Goal: Task Accomplishment & Management: Manage account settings

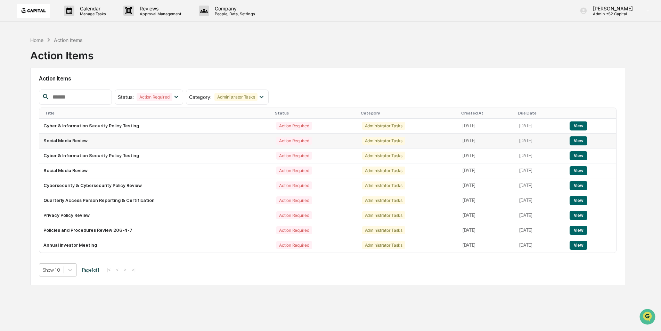
click at [214, 141] on td "Social Media Review" at bounding box center [155, 141] width 233 height 15
click at [579, 143] on button "View" at bounding box center [578, 140] width 18 height 9
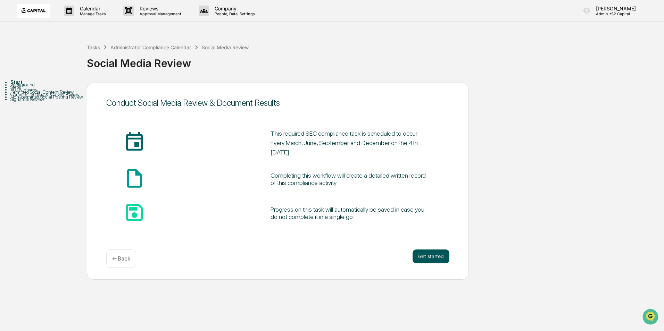
click at [425, 257] on button "Get started" at bounding box center [431, 257] width 37 height 14
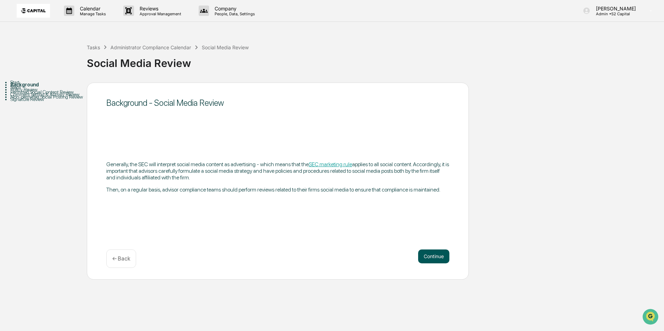
click at [439, 256] on button "Continue" at bounding box center [433, 257] width 31 height 14
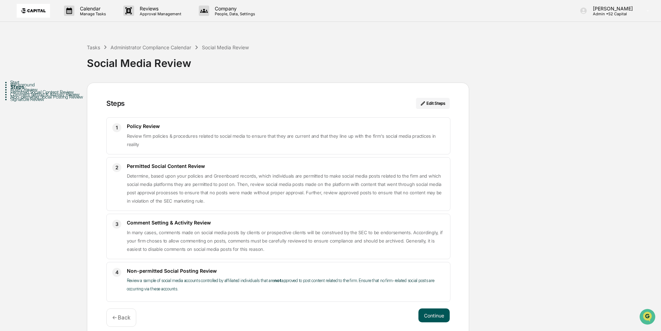
click at [430, 316] on button "Continue" at bounding box center [433, 316] width 31 height 14
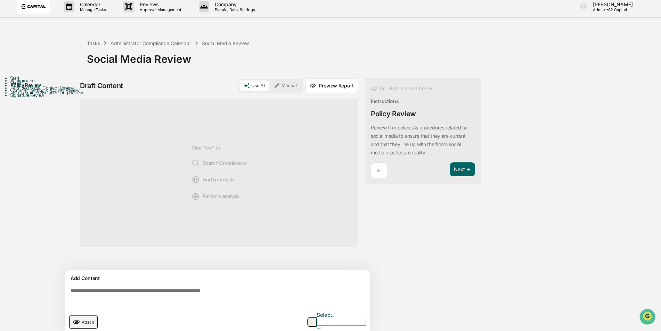
scroll to position [5, 0]
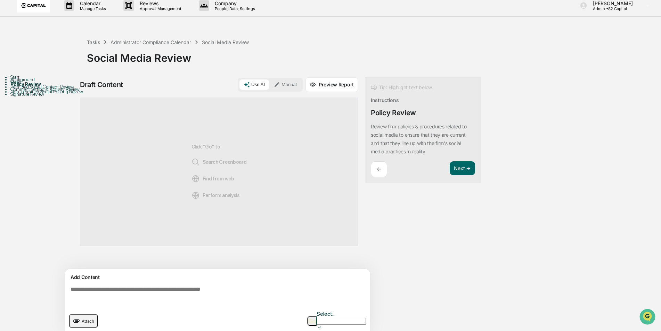
click at [308, 293] on textarea at bounding box center [219, 296] width 302 height 25
click at [461, 168] on button "Next ➔" at bounding box center [461, 168] width 25 height 14
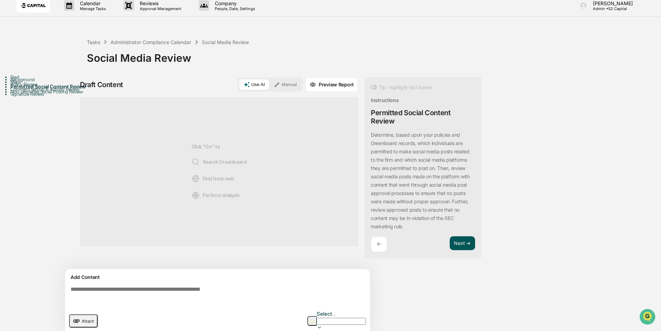
click at [454, 243] on button "Next ➔" at bounding box center [461, 244] width 25 height 14
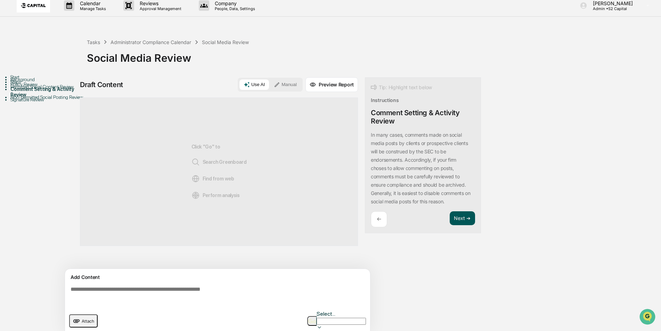
click at [459, 218] on button "Next ➔" at bounding box center [461, 219] width 25 height 14
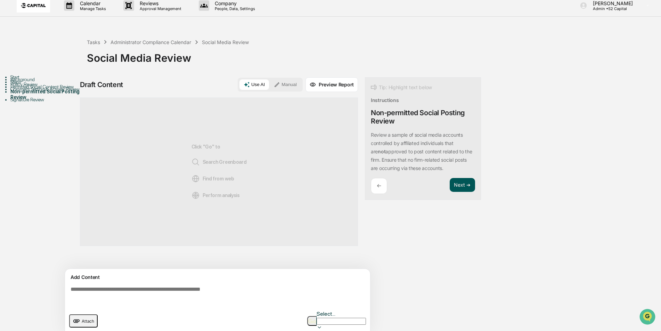
click at [454, 182] on button "Next ➔" at bounding box center [461, 185] width 25 height 14
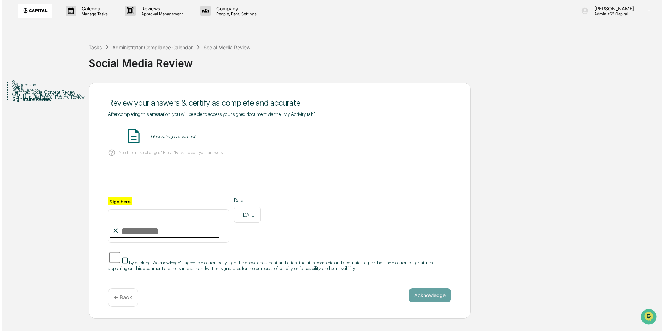
scroll to position [0, 0]
click at [122, 233] on input "Sign here" at bounding box center [166, 225] width 121 height 33
type input "**********"
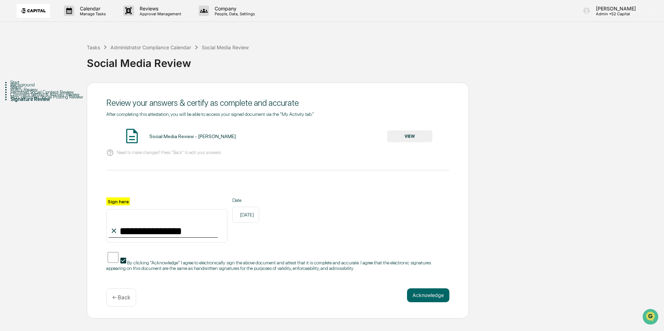
click at [418, 292] on button "Acknowledge" at bounding box center [428, 296] width 42 height 14
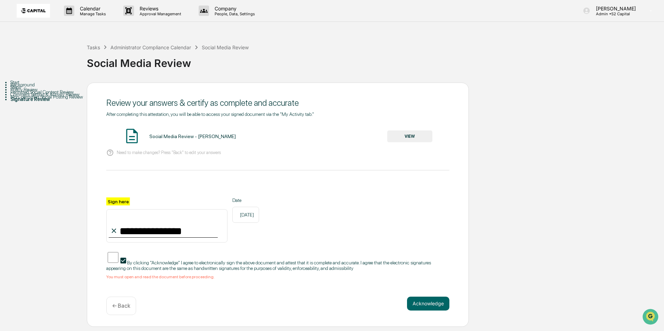
click at [410, 135] on button "VIEW" at bounding box center [409, 137] width 45 height 12
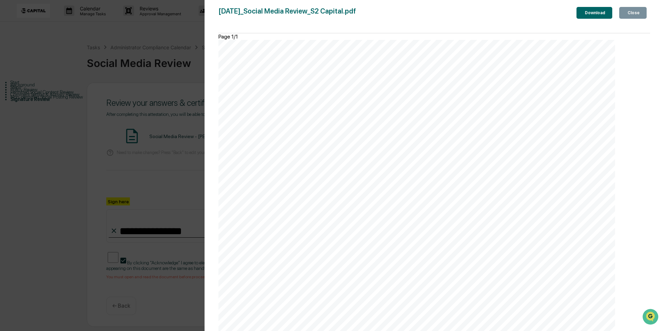
click at [632, 18] on button "Close" at bounding box center [632, 13] width 27 height 12
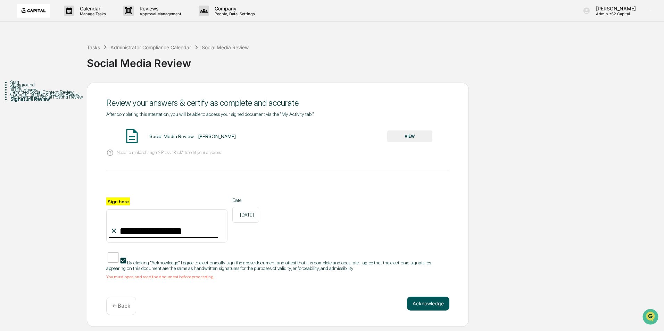
click at [428, 297] on button "Acknowledge" at bounding box center [428, 304] width 42 height 14
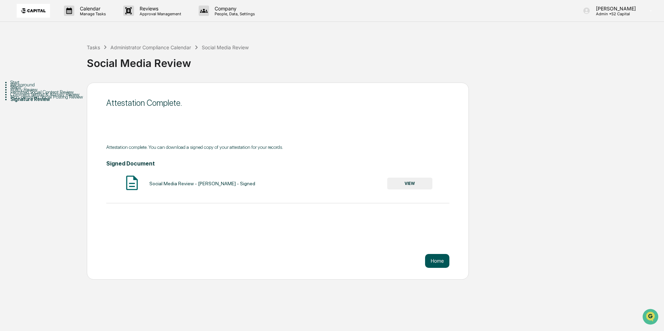
click at [442, 262] on button "Home" at bounding box center [437, 261] width 24 height 14
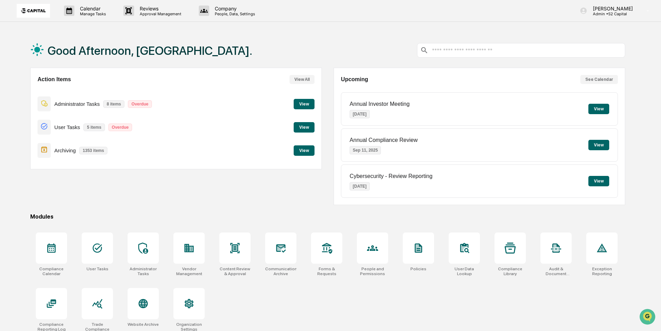
click at [306, 101] on button "View" at bounding box center [303, 104] width 21 height 10
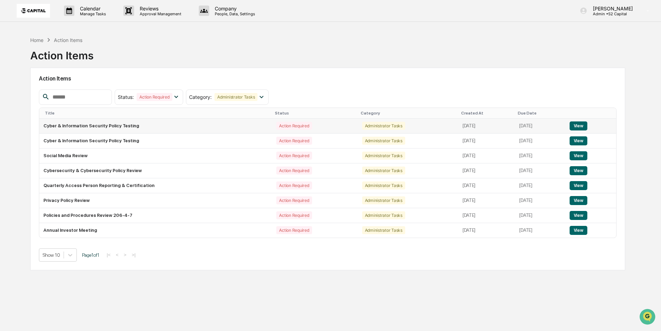
click at [575, 127] on button "View" at bounding box center [578, 126] width 18 height 9
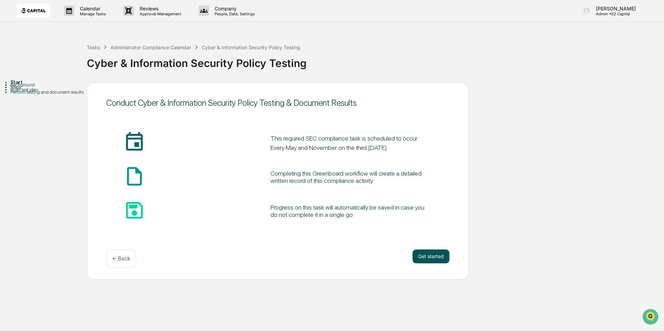
click at [424, 258] on button "Get started" at bounding box center [431, 257] width 37 height 14
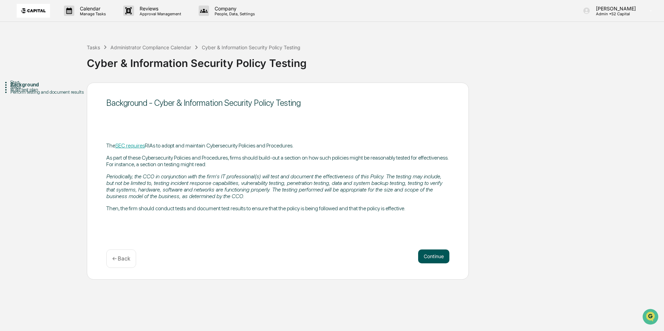
click at [430, 255] on button "Continue" at bounding box center [433, 257] width 31 height 14
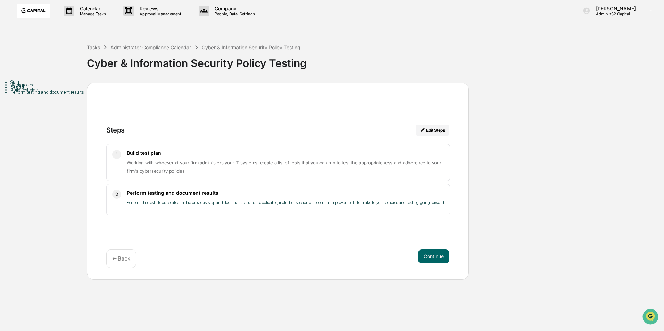
click at [47, 9] on img at bounding box center [33, 11] width 33 height 14
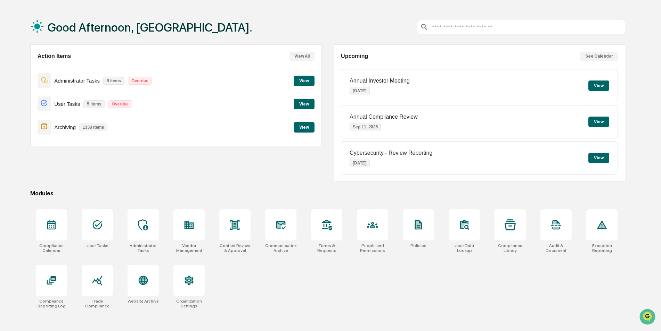
scroll to position [33, 0]
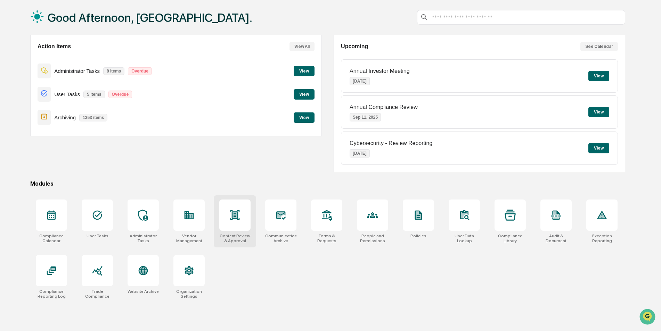
click at [237, 213] on icon at bounding box center [234, 215] width 9 height 10
click at [335, 225] on div at bounding box center [326, 215] width 31 height 31
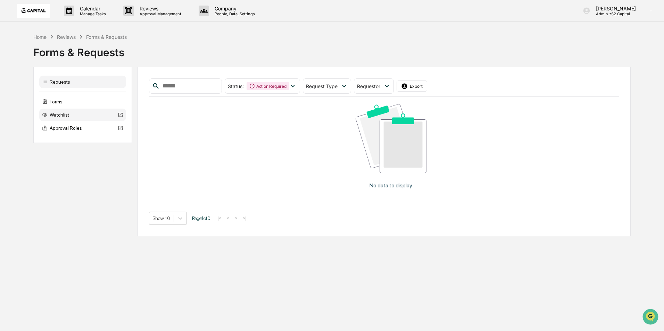
click at [48, 113] on div "Watchlist" at bounding box center [82, 115] width 87 height 13
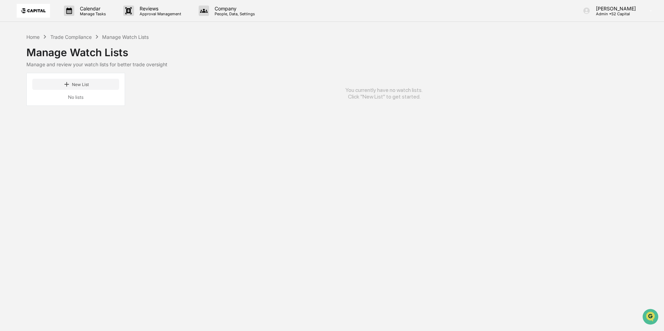
click at [42, 9] on img at bounding box center [33, 11] width 33 height 14
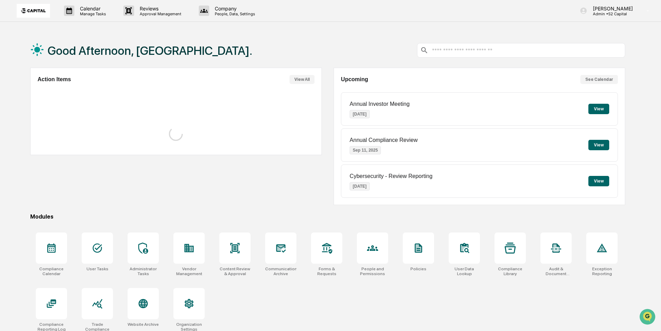
scroll to position [33, 0]
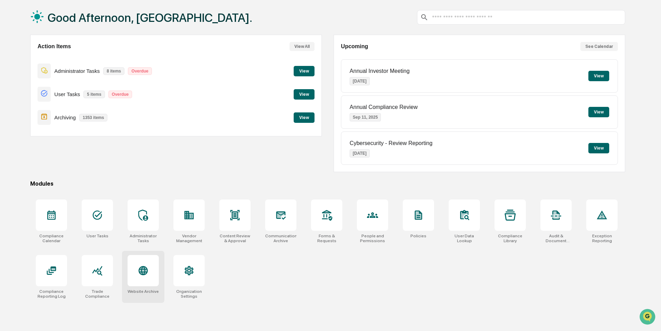
click at [141, 272] on icon at bounding box center [142, 270] width 7 height 7
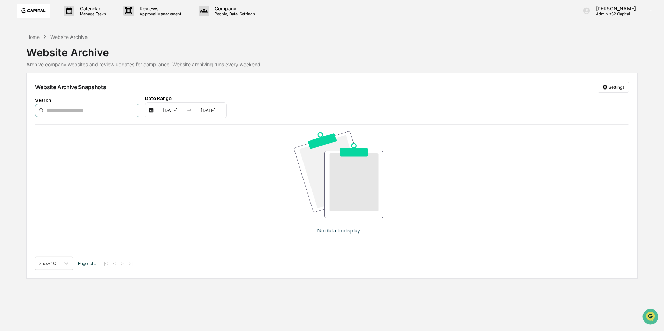
click at [85, 108] on input at bounding box center [87, 110] width 104 height 13
paste input "**********"
type input "**********"
click at [478, 93] on div "Website Archive Snapshots Settings" at bounding box center [332, 87] width 594 height 11
click at [103, 110] on input "**********" at bounding box center [87, 110] width 104 height 13
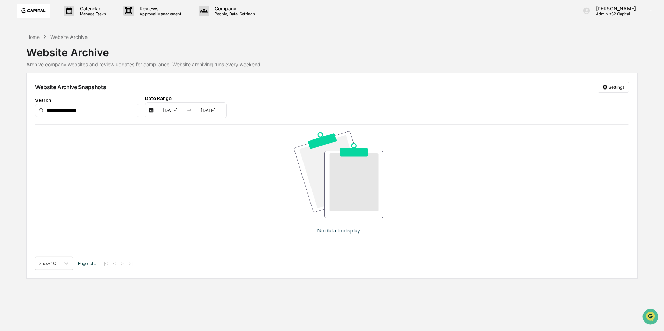
click at [329, 110] on div "**********" at bounding box center [332, 107] width 594 height 23
click at [221, 114] on div "01/01/2025 12/31/2025" at bounding box center [186, 110] width 82 height 16
click at [215, 112] on div "12/31/2025" at bounding box center [208, 111] width 30 height 6
click at [178, 112] on div at bounding box center [332, 165] width 664 height 331
click at [181, 108] on div "01/01/2025" at bounding box center [171, 111] width 30 height 6
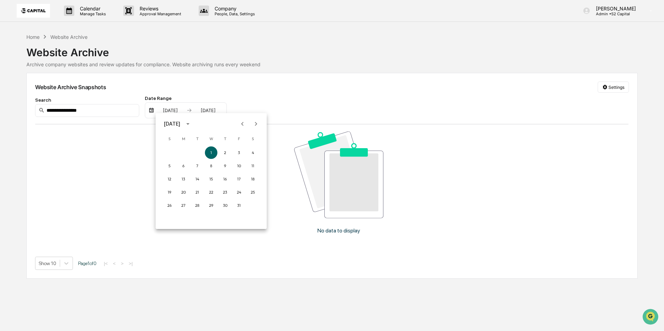
click at [192, 125] on icon "calendar view is open, switch to year view" at bounding box center [188, 124] width 8 height 8
click at [210, 180] on button "2024" at bounding box center [211, 180] width 25 height 13
click at [170, 139] on button "Jan" at bounding box center [175, 141] width 25 height 13
click at [186, 152] on button "1" at bounding box center [183, 153] width 13 height 13
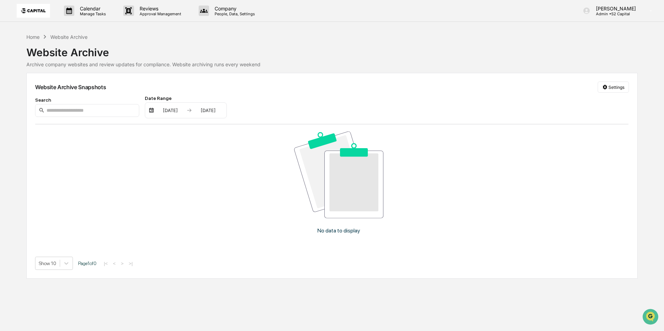
click at [205, 111] on div "[DATE]" at bounding box center [208, 111] width 30 height 6
click at [279, 123] on icon "Previous month" at bounding box center [280, 124] width 8 height 8
click at [308, 92] on div at bounding box center [332, 165] width 664 height 331
click at [113, 161] on div "No data to display" at bounding box center [338, 186] width 607 height 122
click at [100, 191] on div "No data to display" at bounding box center [338, 186] width 607 height 122
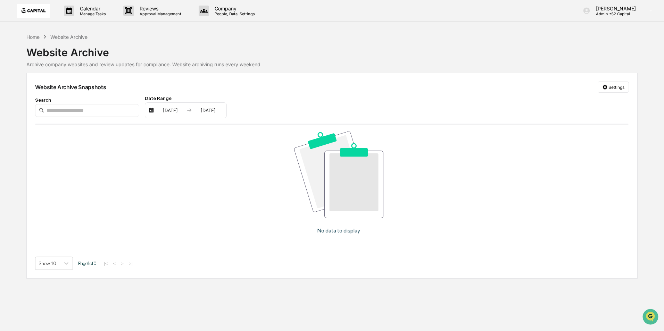
click at [343, 233] on p "No data to display" at bounding box center [339, 230] width 43 height 7
click at [64, 38] on div "Website Archive" at bounding box center [68, 37] width 37 height 6
click at [41, 40] on div "Home Website Archive" at bounding box center [56, 37] width 61 height 8
click at [37, 36] on div "Home" at bounding box center [32, 37] width 13 height 6
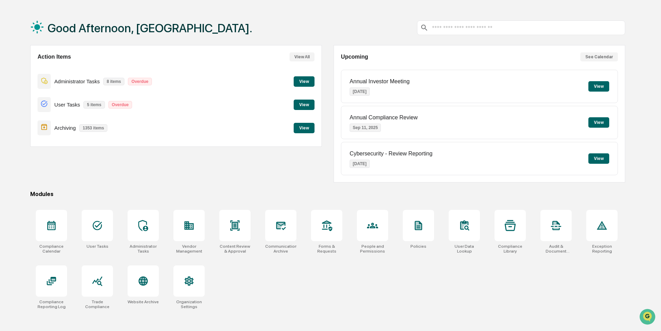
scroll to position [33, 0]
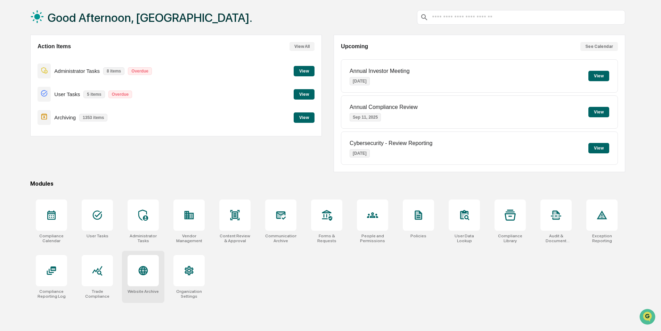
click at [149, 277] on div at bounding box center [142, 270] width 31 height 31
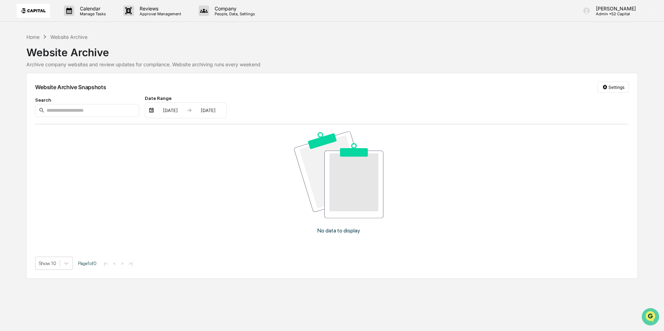
click at [646, 318] on icon "Open customer support" at bounding box center [650, 325] width 17 height 17
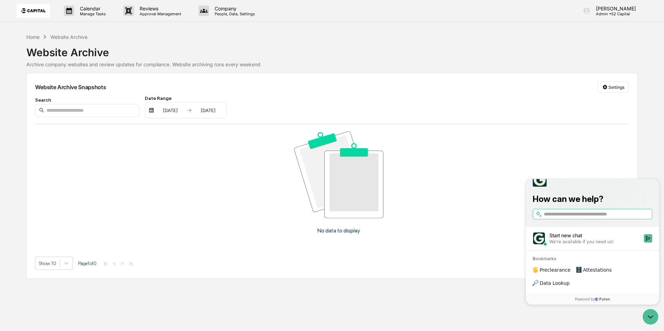
click at [560, 218] on input "search" at bounding box center [597, 214] width 107 height 7
click at [627, 218] on input "**********" at bounding box center [592, 214] width 97 height 7
type input "**********"
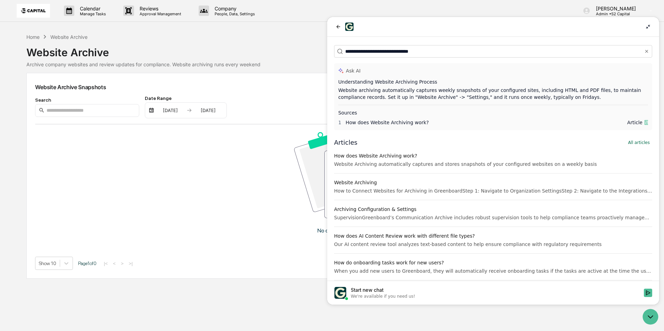
click at [427, 190] on div "How to Connect Websites for Archiving in GreenboardStep 1: Navigate to Organiza…" at bounding box center [493, 191] width 318 height 7
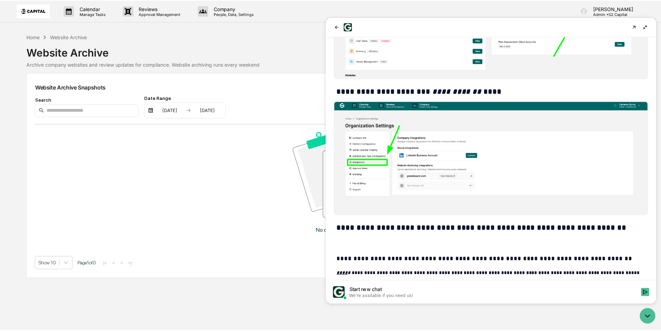
scroll to position [185, 0]
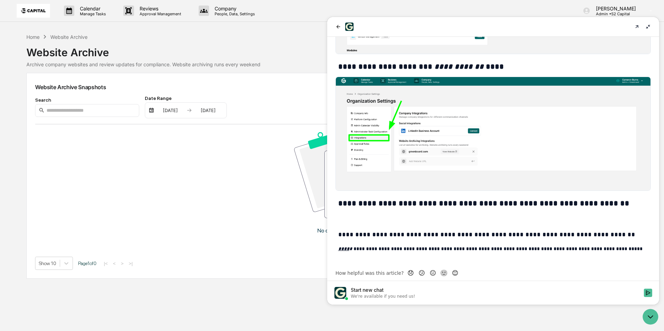
click at [247, 194] on div "No data to display" at bounding box center [338, 186] width 607 height 122
click at [339, 28] on icon "back" at bounding box center [338, 27] width 6 height 6
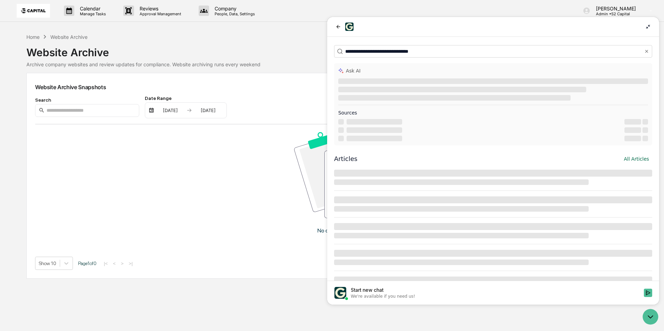
click at [292, 40] on div "Home Website Archive Website Archive Archive company websites and review update…" at bounding box center [331, 50] width 611 height 34
drag, startPoint x: 650, startPoint y: 28, endPoint x: 965, endPoint y: 45, distance: 315.5
click at [650, 28] on icon at bounding box center [648, 27] width 6 height 6
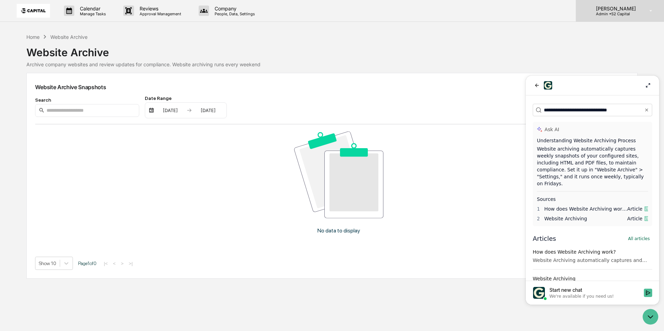
click at [619, 12] on p "Admin • S2 Capital" at bounding box center [614, 13] width 49 height 5
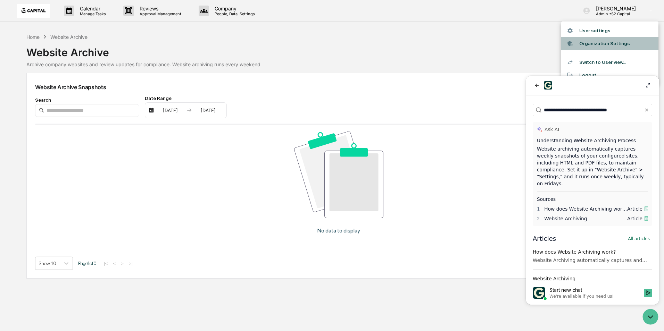
click at [601, 48] on li "Organization Settings" at bounding box center [609, 43] width 97 height 13
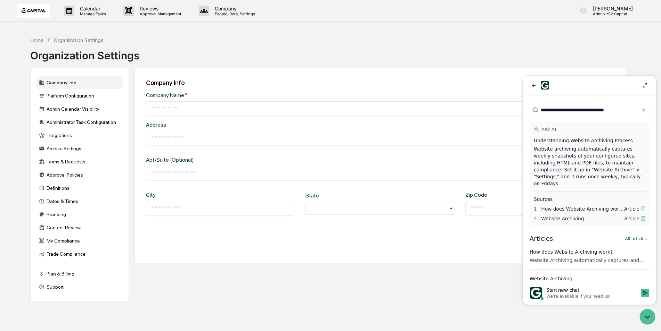
type input "**********"
type input "******"
type input "*****"
click at [72, 136] on div "Integrations" at bounding box center [79, 135] width 87 height 13
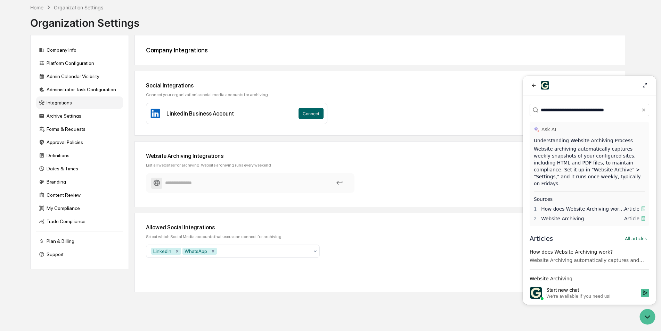
scroll to position [33, 0]
click at [265, 185] on input at bounding box center [250, 183] width 198 height 12
paste input "**********"
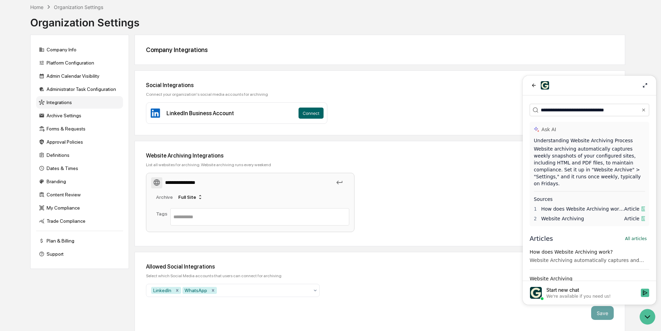
type input "**********"
click at [401, 210] on div "**********" at bounding box center [285, 204] width 278 height 62
click at [633, 54] on div "**********" at bounding box center [327, 166] width 615 height 332
click at [530, 85] on button "back" at bounding box center [533, 85] width 8 height 8
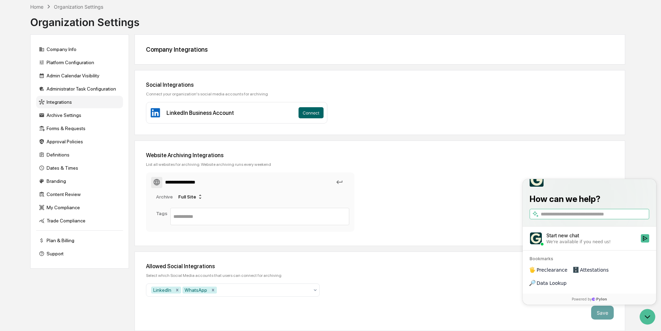
click at [498, 109] on div "Social Integrations Connect your organization's social media accounts for archi…" at bounding box center [379, 102] width 490 height 65
click at [527, 311] on div "Save" at bounding box center [379, 313] width 467 height 14
click at [634, 118] on div "**********" at bounding box center [327, 166] width 615 height 332
click at [638, 146] on div "**********" at bounding box center [330, 166] width 661 height 332
click at [556, 325] on div "Allowed Social Integrations Select which Social Media accounts that users can c…" at bounding box center [379, 292] width 490 height 80
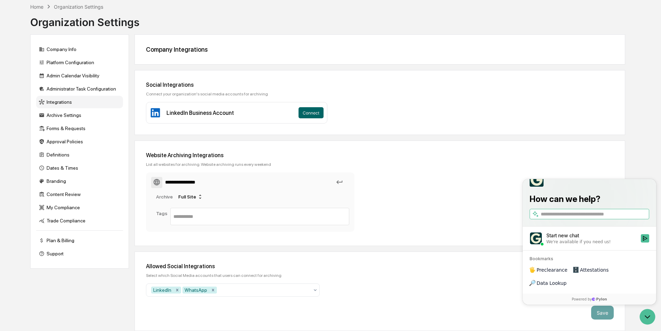
click at [366, 107] on div "Social Integrations Connect your organization's social media accounts for archi…" at bounding box center [379, 102] width 490 height 65
click at [312, 204] on div "**********" at bounding box center [250, 202] width 208 height 59
click at [645, 320] on icon "Open customer support" at bounding box center [646, 316] width 17 height 17
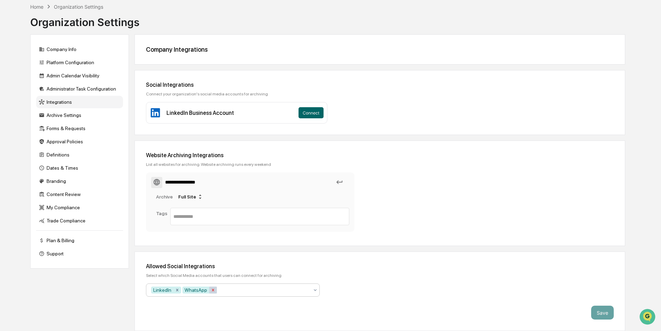
click at [210, 289] on icon "Remove WhatsApp" at bounding box center [212, 290] width 5 height 5
click at [602, 313] on button "Save" at bounding box center [602, 313] width 23 height 14
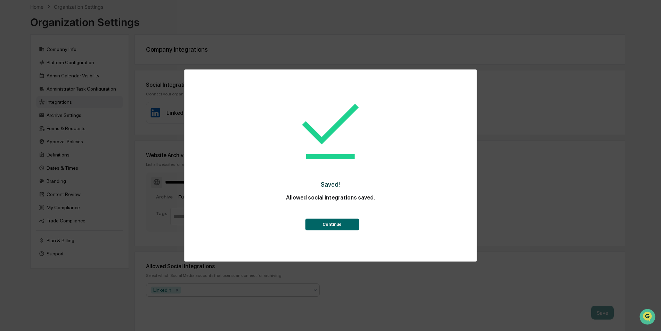
click at [325, 221] on button "Continue" at bounding box center [332, 225] width 54 height 12
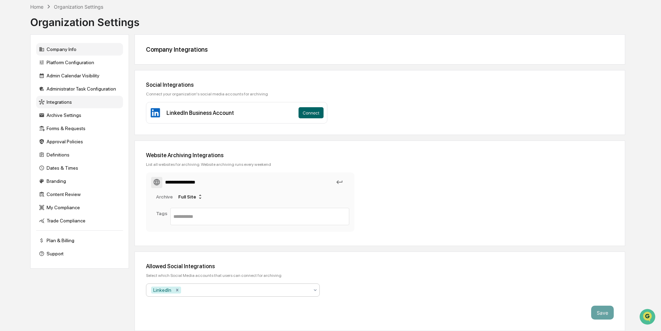
click at [67, 50] on div "Company Info" at bounding box center [79, 49] width 87 height 13
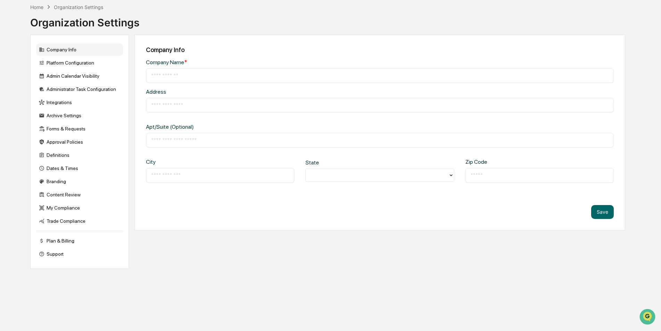
scroll to position [33, 0]
type input "**********"
type input "******"
type input "*****"
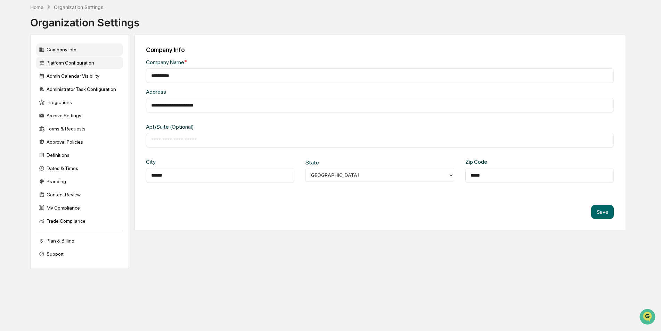
click at [67, 63] on div "Platform Configuration" at bounding box center [79, 63] width 87 height 13
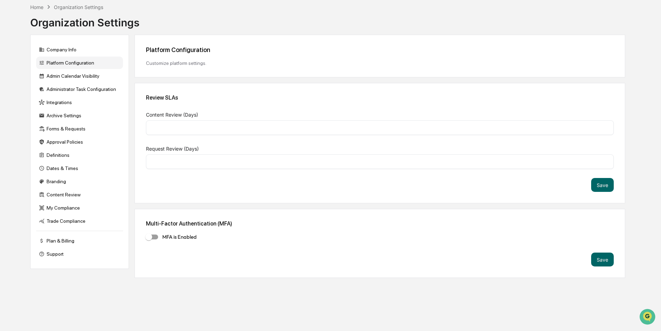
type input "*"
click at [602, 259] on button "Save" at bounding box center [602, 260] width 23 height 14
click at [429, 250] on div "Multi-Factor Authentication (MFA) MFA is Enabled Saving..." at bounding box center [379, 243] width 490 height 69
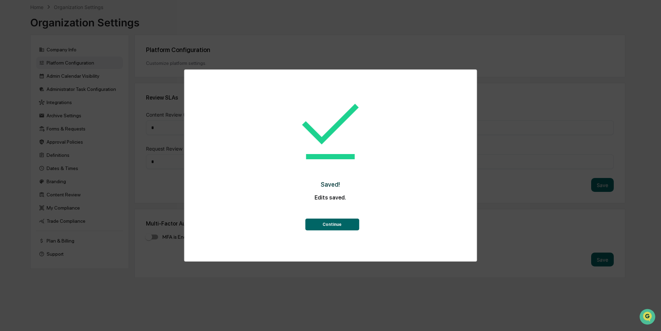
click at [353, 227] on button "Continue" at bounding box center [332, 225] width 54 height 12
click at [353, 227] on div "Multi-Factor Authentication (MFA)" at bounding box center [379, 224] width 467 height 7
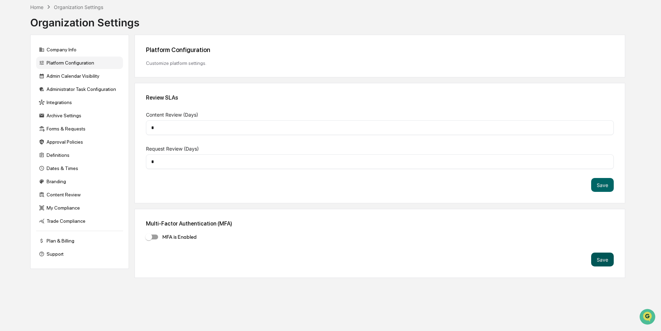
click at [607, 260] on button "Save" at bounding box center [602, 260] width 23 height 14
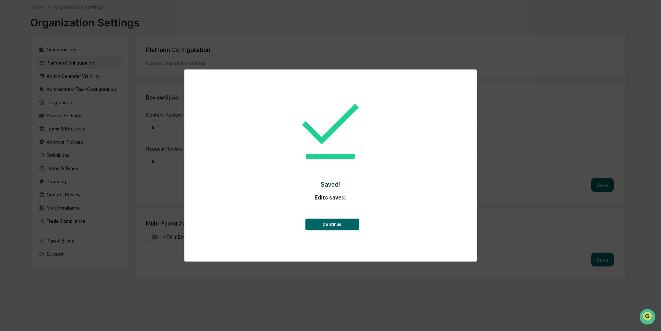
click at [354, 229] on button "Continue" at bounding box center [332, 225] width 54 height 12
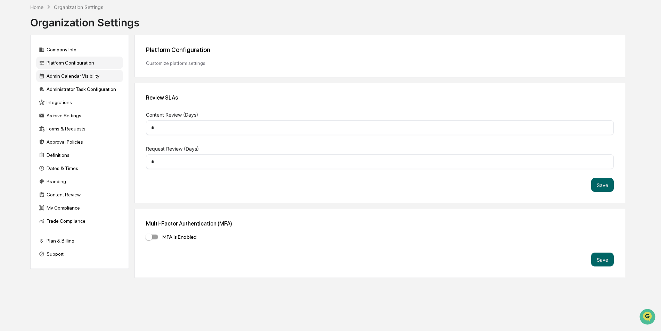
click at [78, 74] on div "Admin Calendar Visibility" at bounding box center [79, 76] width 87 height 13
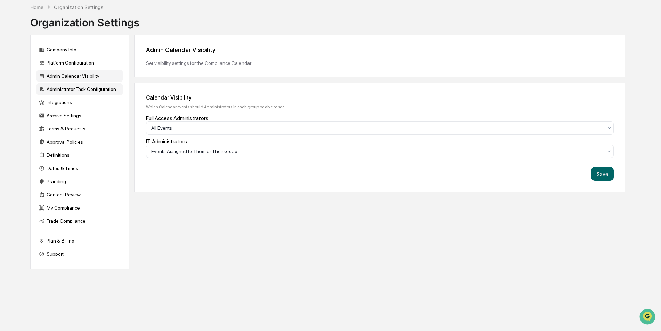
click at [100, 86] on div "Administrator Task Configuration" at bounding box center [79, 89] width 87 height 13
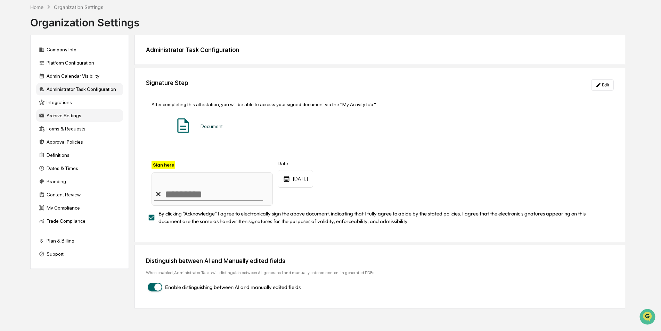
click at [85, 116] on div "Archive Settings" at bounding box center [79, 115] width 87 height 13
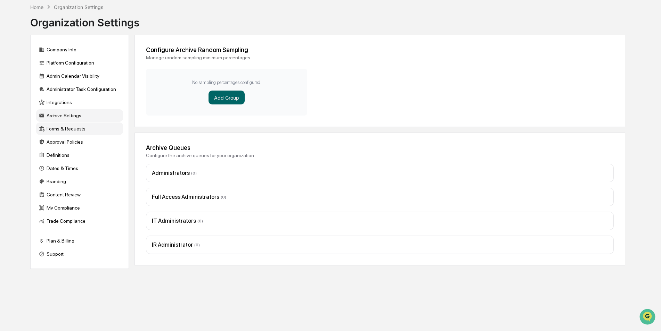
click at [81, 125] on div "Forms & Requests" at bounding box center [79, 129] width 87 height 13
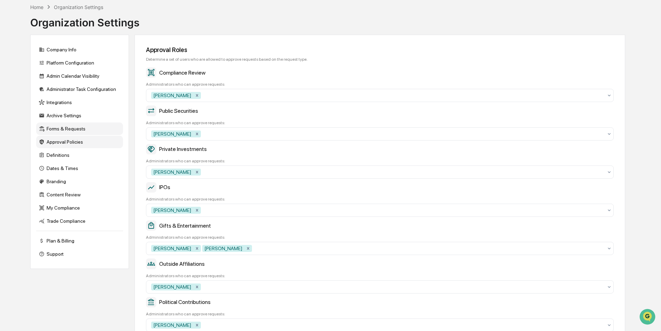
click at [67, 141] on div "Approval Policies" at bounding box center [79, 142] width 87 height 13
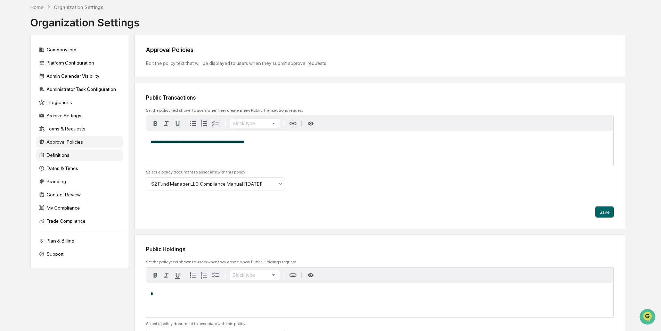
click at [64, 158] on div "Definitions" at bounding box center [79, 155] width 87 height 13
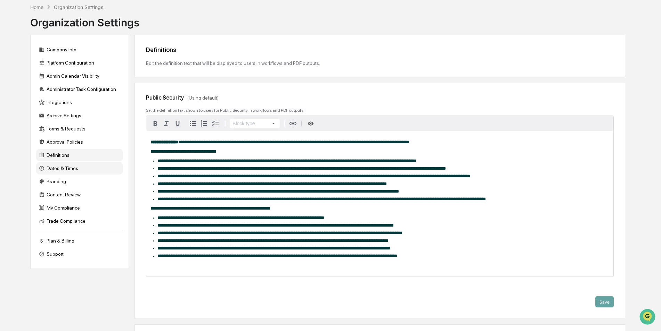
click at [64, 169] on div "Dates & Times" at bounding box center [79, 168] width 87 height 13
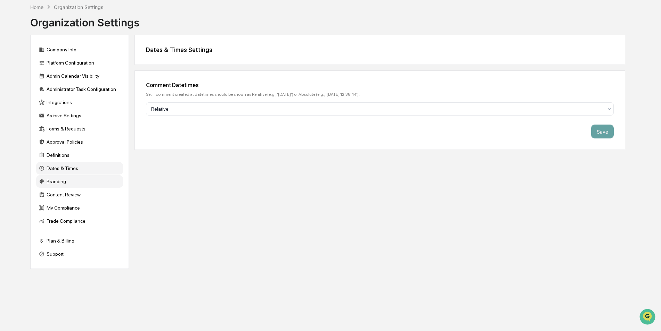
click at [57, 181] on div "Branding" at bounding box center [79, 181] width 87 height 13
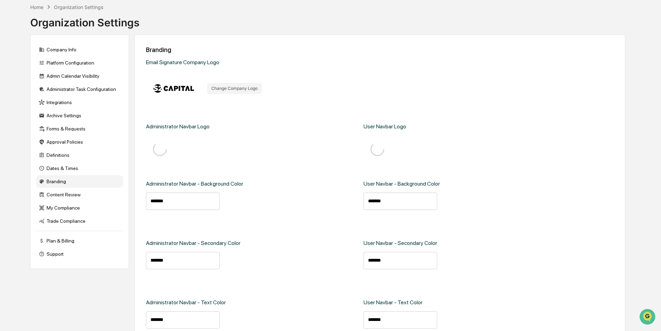
type input "*******"
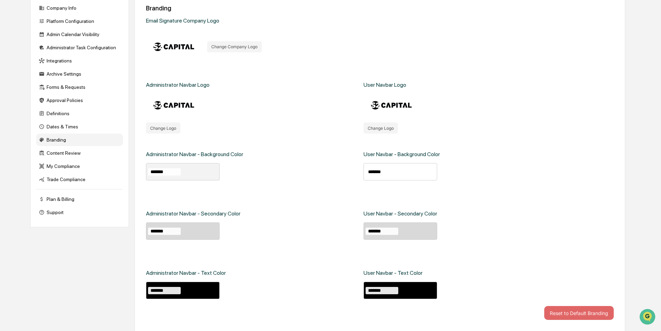
scroll to position [75, 0]
click at [65, 157] on div "Content Review" at bounding box center [79, 153] width 87 height 13
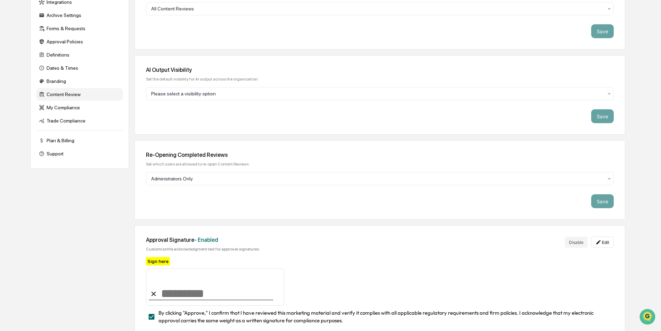
scroll to position [139, 0]
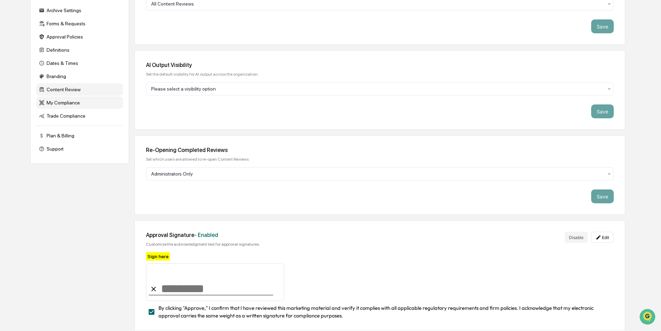
click at [72, 104] on div "My Compliance" at bounding box center [79, 103] width 87 height 13
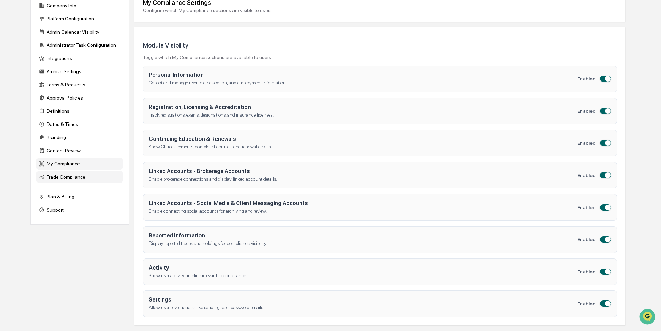
click at [76, 177] on div "Trade Compliance" at bounding box center [79, 177] width 87 height 13
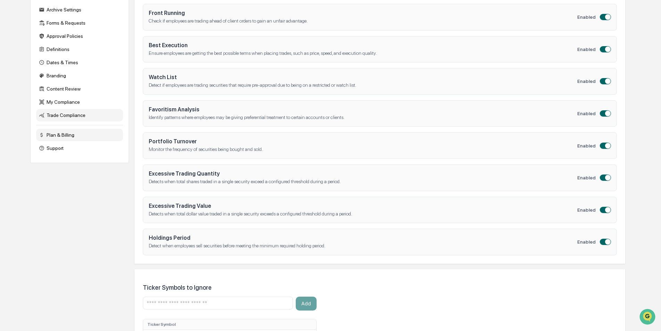
click at [64, 135] on div "Plan & Billing" at bounding box center [79, 135] width 87 height 13
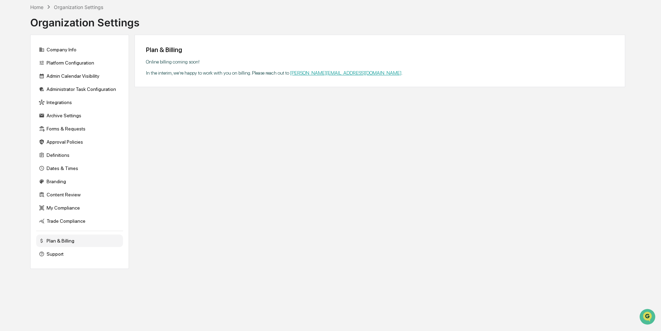
click at [267, 160] on div "Plan & Billing Online billing coming soon! In the interim, we’re happy to work …" at bounding box center [379, 152] width 490 height 234
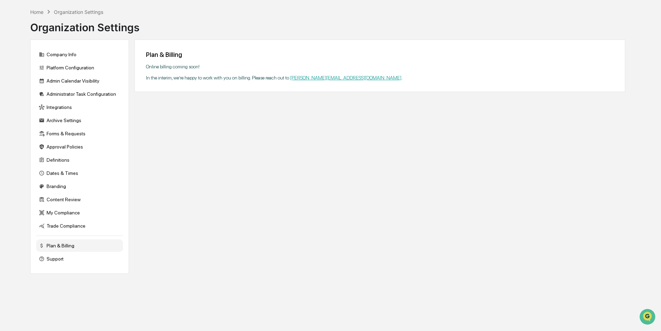
scroll to position [0, 0]
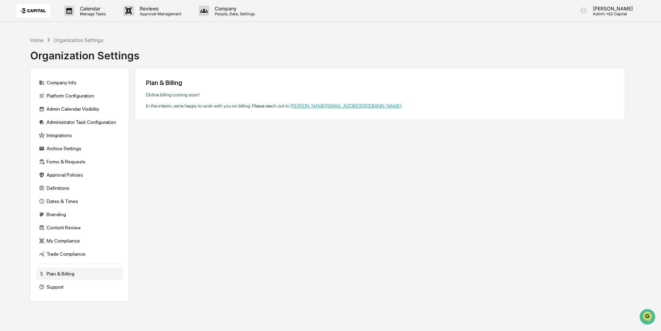
click at [22, 8] on img at bounding box center [33, 11] width 33 height 14
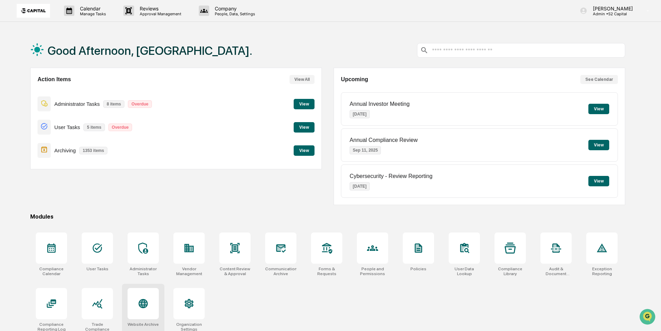
click at [149, 313] on div at bounding box center [142, 303] width 31 height 31
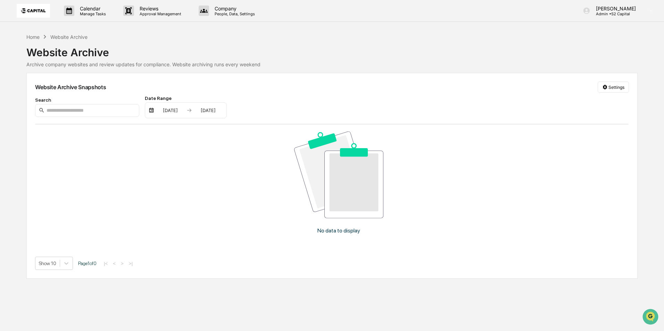
click at [36, 12] on img at bounding box center [33, 11] width 33 height 14
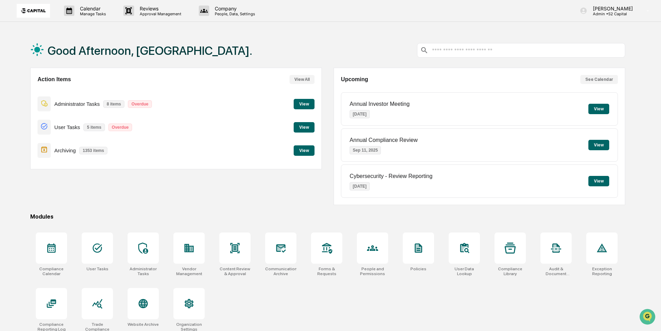
click at [301, 103] on button "View" at bounding box center [303, 104] width 21 height 10
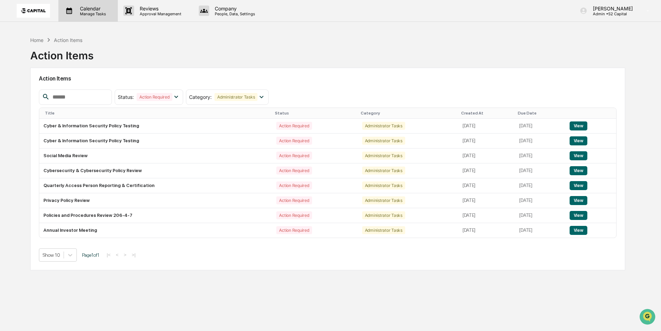
click at [88, 14] on p "Manage Tasks" at bounding box center [91, 13] width 35 height 5
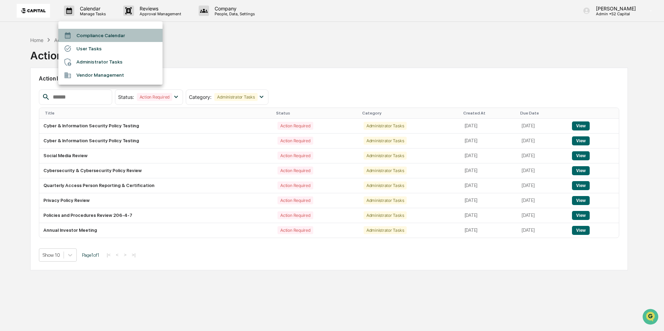
click at [93, 33] on li "Compliance Calendar" at bounding box center [110, 35] width 104 height 13
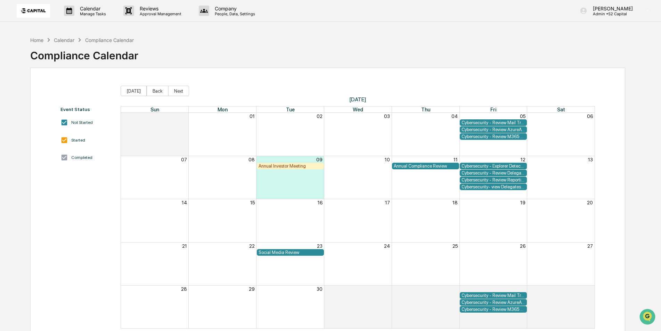
click at [63, 42] on div "Home Calendar Compliance Calendar" at bounding box center [81, 40] width 103 height 8
click at [65, 40] on div "Calendar" at bounding box center [64, 40] width 20 height 6
drag, startPoint x: 101, startPoint y: 45, endPoint x: 104, endPoint y: 43, distance: 3.9
click at [104, 43] on div "Home Calendar Compliance Calendar Compliance Calendar" at bounding box center [84, 50] width 108 height 28
copy div "nce Calendar Compliance C"
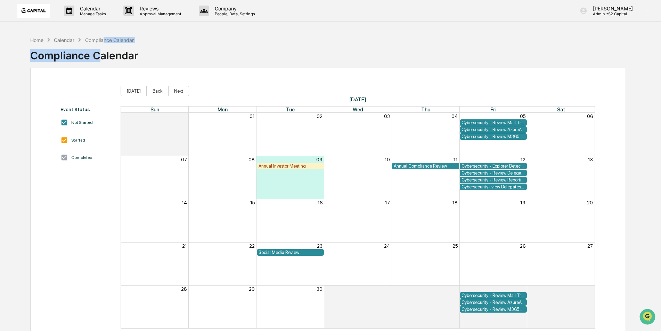
click at [292, 167] on div "Annual Investor Meeting" at bounding box center [290, 166] width 64 height 5
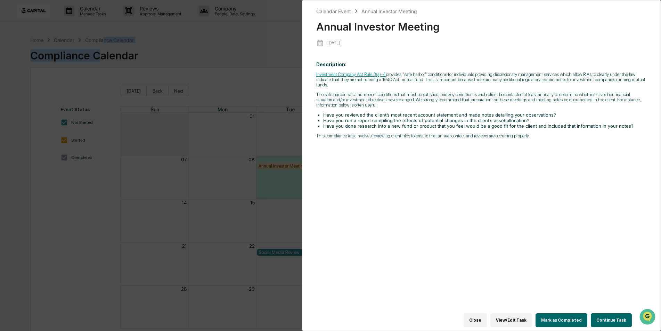
click at [522, 317] on button "View/Edit Task" at bounding box center [511, 321] width 42 height 14
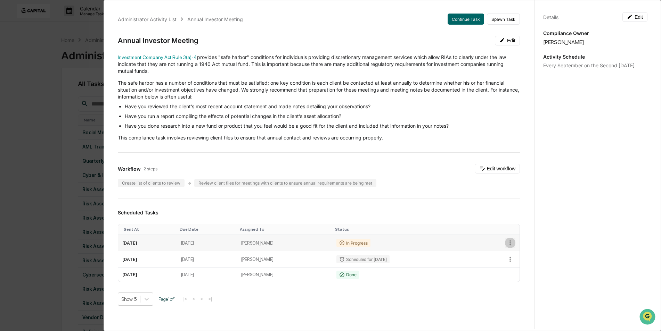
click at [506, 242] on icon "button" at bounding box center [510, 243] width 8 height 8
click at [469, 210] on div at bounding box center [332, 165] width 664 height 331
click at [628, 17] on icon at bounding box center [630, 17] width 6 height 6
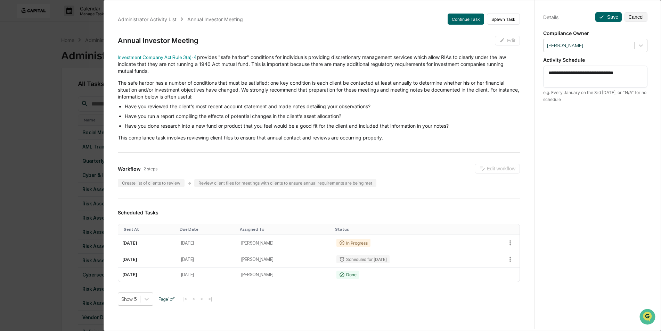
drag, startPoint x: 584, startPoint y: 73, endPoint x: 560, endPoint y: 73, distance: 24.3
click at [560, 73] on textarea "**********" at bounding box center [595, 76] width 94 height 15
type textarea "**********"
click at [609, 17] on button "Save" at bounding box center [608, 17] width 26 height 10
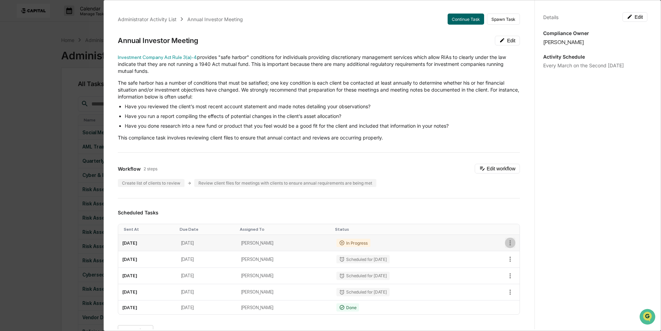
click at [509, 242] on icon "button" at bounding box center [509, 243] width 1 height 5
click at [529, 267] on li "Delete task" at bounding box center [529, 268] width 57 height 13
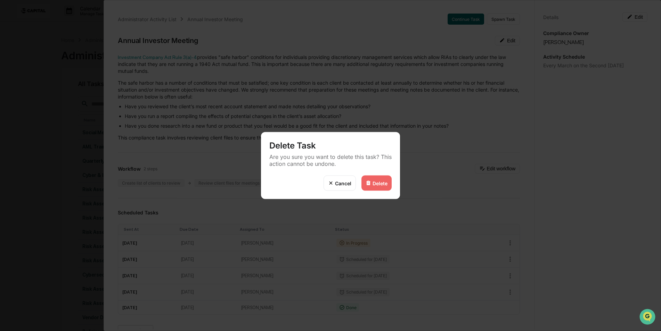
click at [378, 184] on div "Delete" at bounding box center [379, 183] width 15 height 6
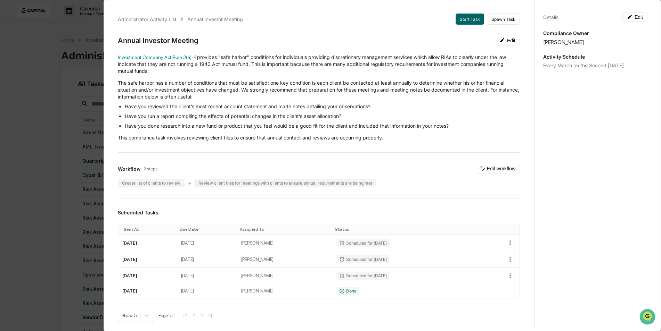
click at [442, 178] on div "Workflow 2 steps Edit workflow Create list of clients to review Review client f…" at bounding box center [319, 175] width 402 height 23
click at [506, 240] on icon "button" at bounding box center [510, 243] width 8 height 8
click at [473, 241] on div at bounding box center [332, 165] width 664 height 331
click at [464, 240] on td "Scheduled for [DATE]" at bounding box center [403, 243] width 143 height 16
drag, startPoint x: 478, startPoint y: 240, endPoint x: 437, endPoint y: 209, distance: 50.6
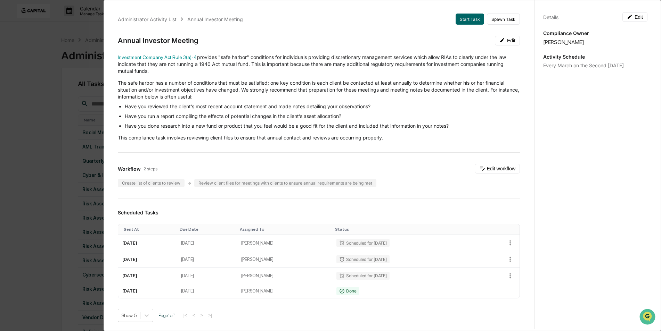
click at [437, 209] on div "Administrator Activity List Annual Investor Meeting Start Task Spawn Task Annua…" at bounding box center [318, 255] width 418 height 501
click at [169, 238] on td "[DATE]" at bounding box center [147, 243] width 58 height 16
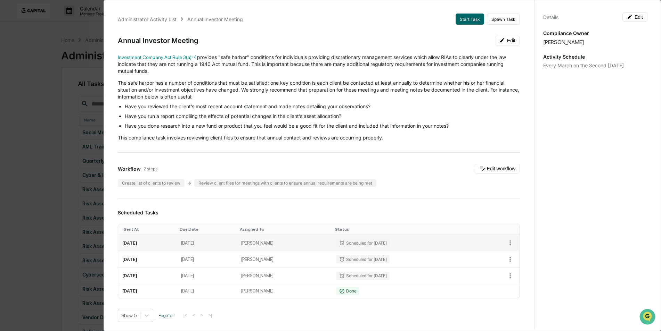
click at [169, 238] on td "[DATE]" at bounding box center [147, 243] width 58 height 16
click at [207, 217] on div "Scheduled Tasks Sent At Due Date Assigned To Status [DATE] [DATE] [PERSON_NAME]…" at bounding box center [319, 266] width 402 height 113
click at [35, 42] on div "Administrator Activity List Annual Investor Meeting Start Task Spawn Task Annua…" at bounding box center [330, 165] width 661 height 331
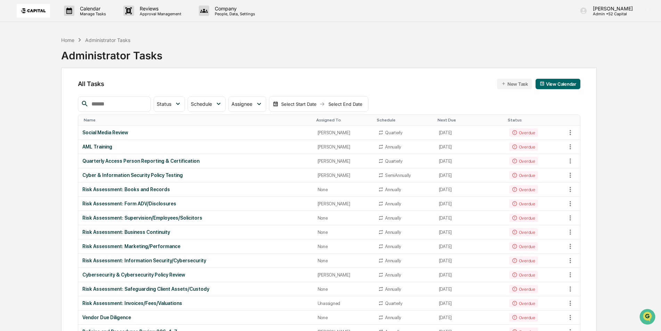
click at [42, 16] on img at bounding box center [33, 11] width 33 height 14
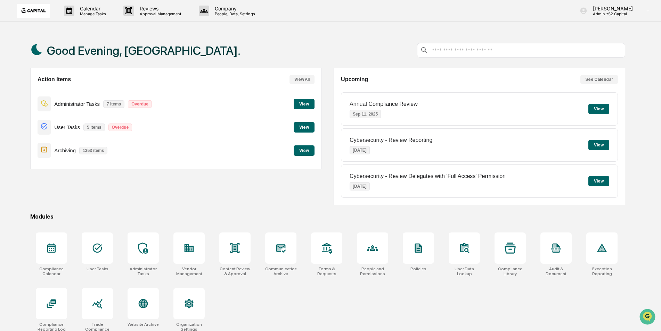
click at [301, 108] on button "View" at bounding box center [303, 104] width 21 height 10
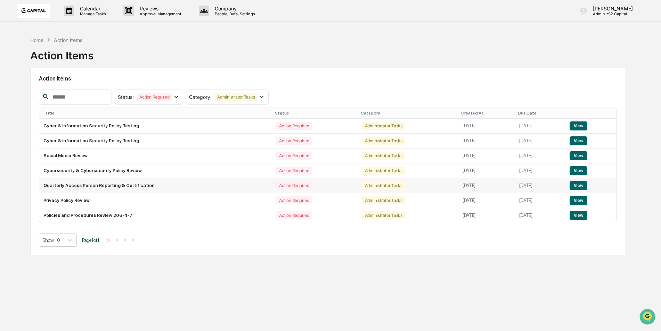
click at [582, 188] on button "View" at bounding box center [578, 185] width 18 height 9
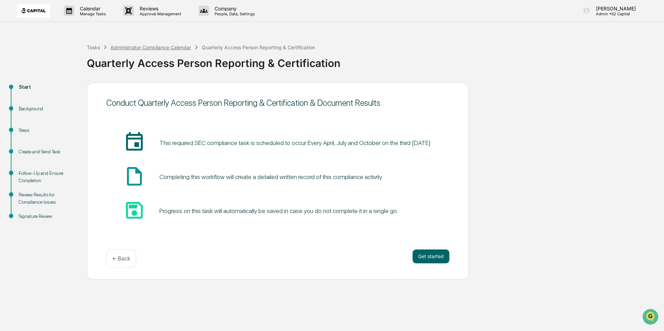
click at [176, 48] on div "Administrator Compliance Calendar" at bounding box center [150, 47] width 81 height 6
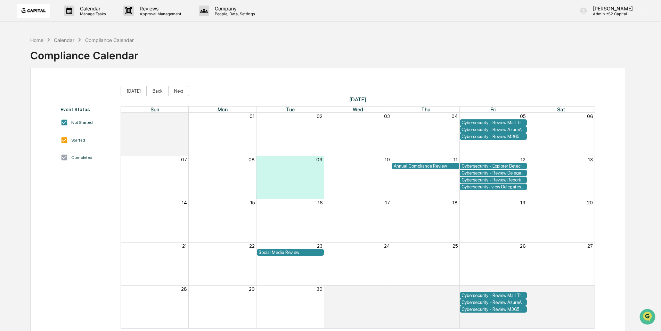
click at [33, 12] on img at bounding box center [33, 11] width 33 height 14
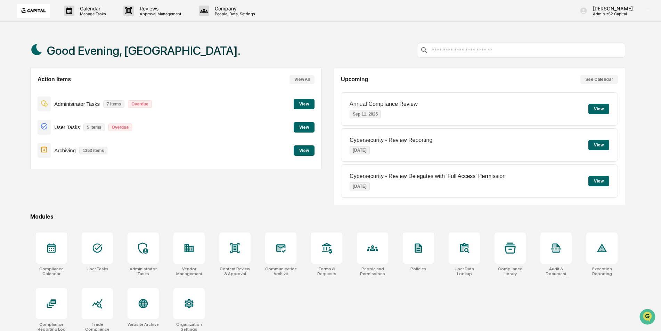
click at [298, 100] on button "View" at bounding box center [303, 104] width 21 height 10
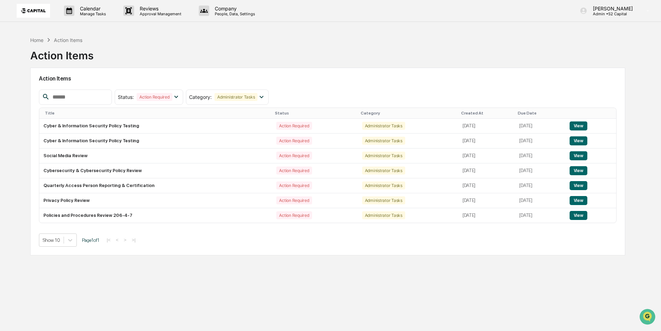
click at [418, 58] on div "Home Action Items Action Items" at bounding box center [327, 50] width 595 height 35
